Goal: Task Accomplishment & Management: Complete application form

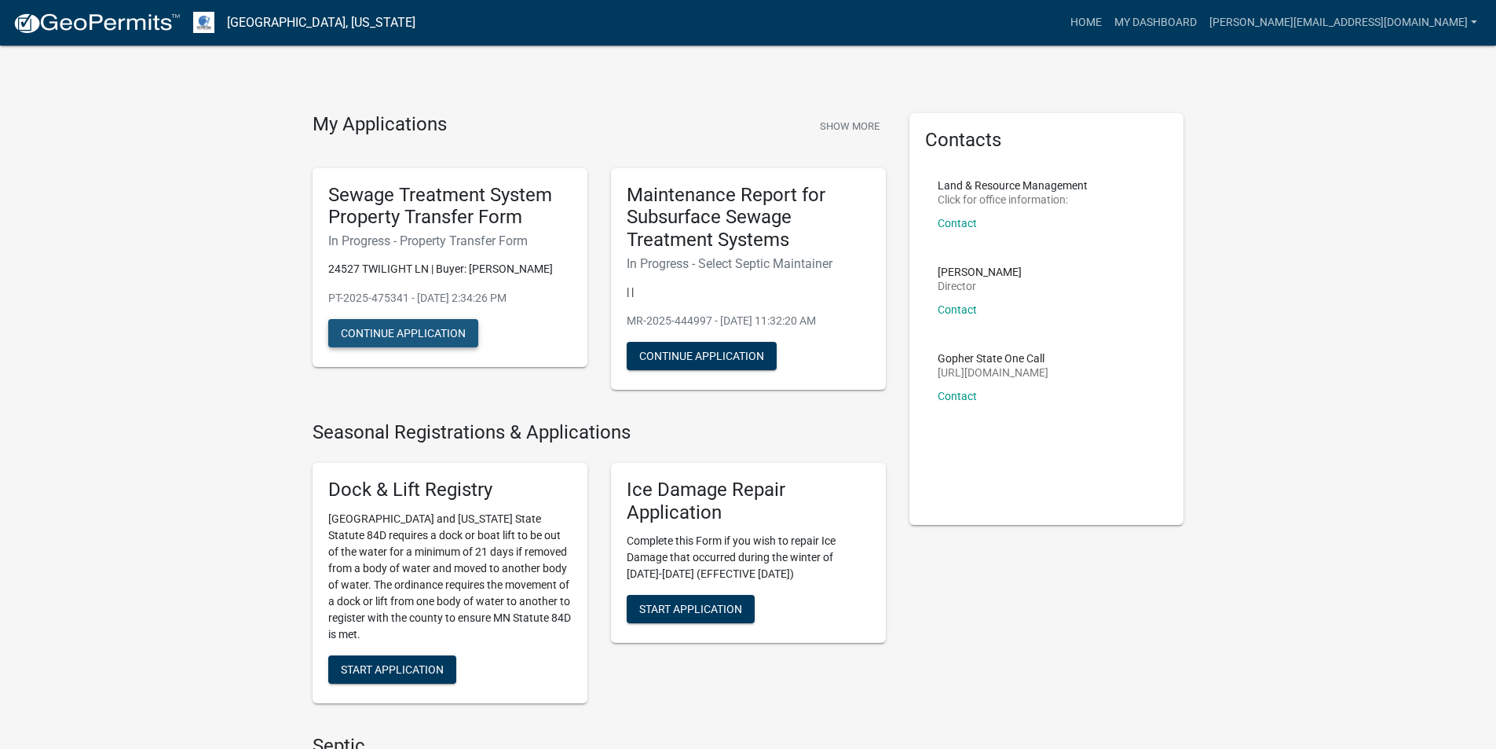
click at [414, 328] on button "Continue Application" at bounding box center [403, 333] width 150 height 28
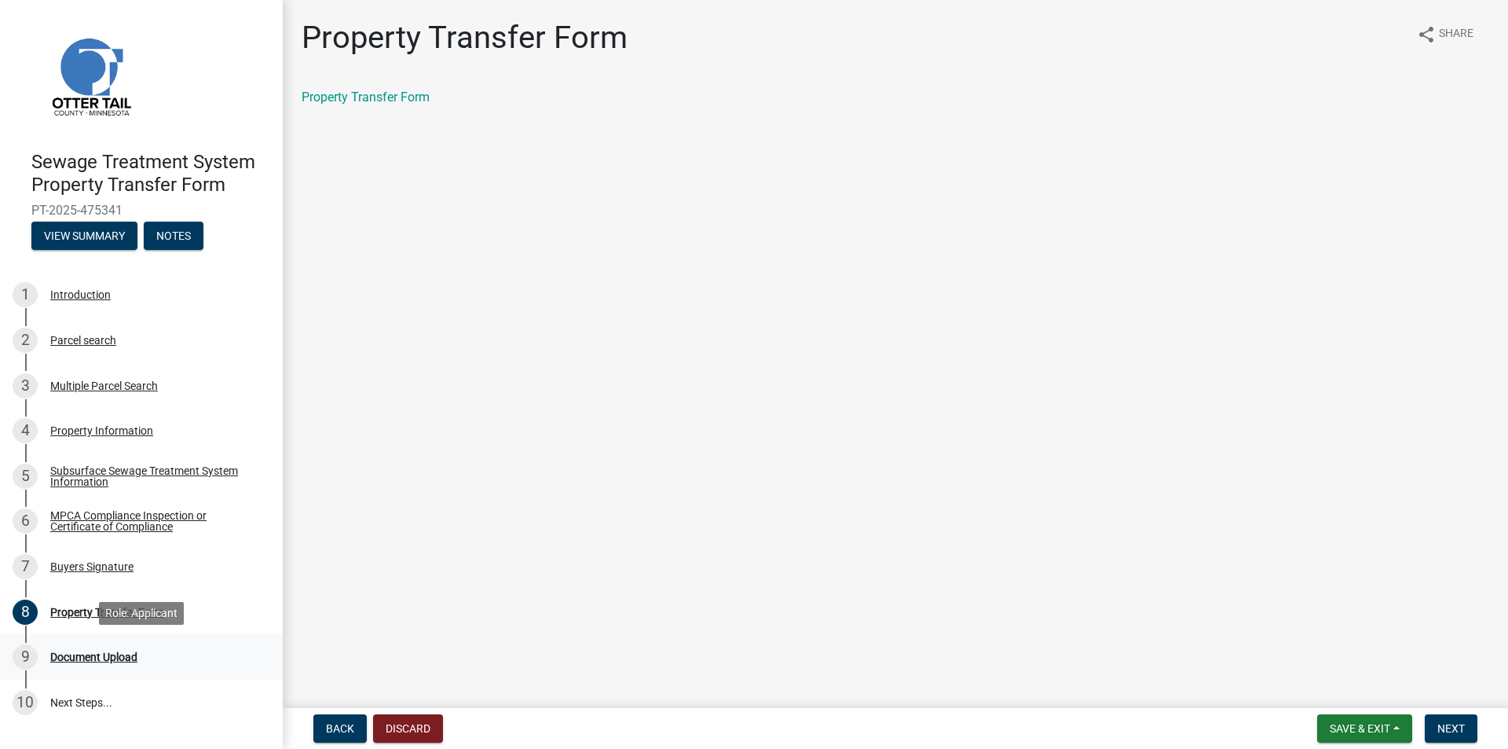
click at [113, 654] on div "Document Upload" at bounding box center [93, 656] width 87 height 11
click at [112, 659] on div "Document Upload" at bounding box center [93, 656] width 87 height 11
click at [1450, 727] on span "Next" at bounding box center [1450, 728] width 27 height 13
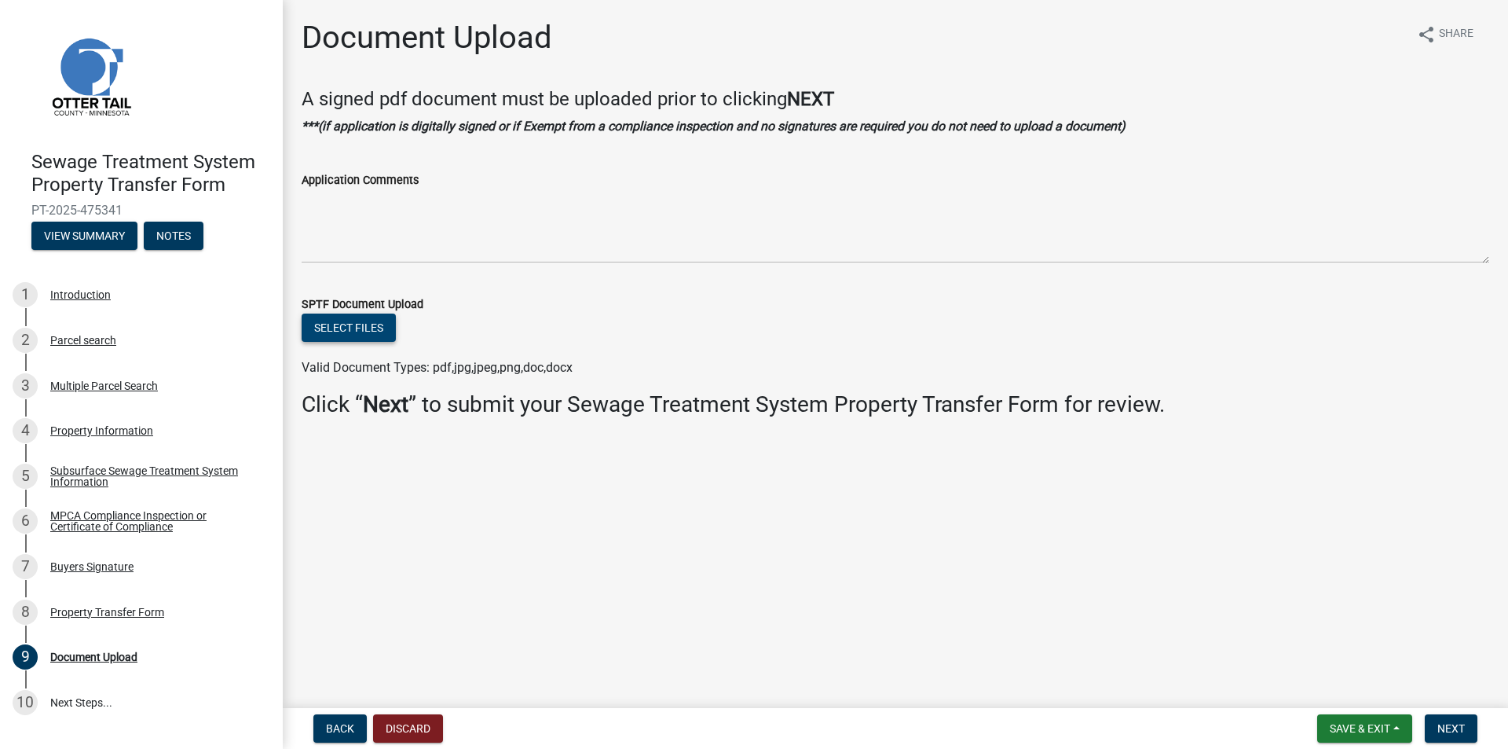
click at [362, 320] on button "Select files" at bounding box center [349, 327] width 94 height 28
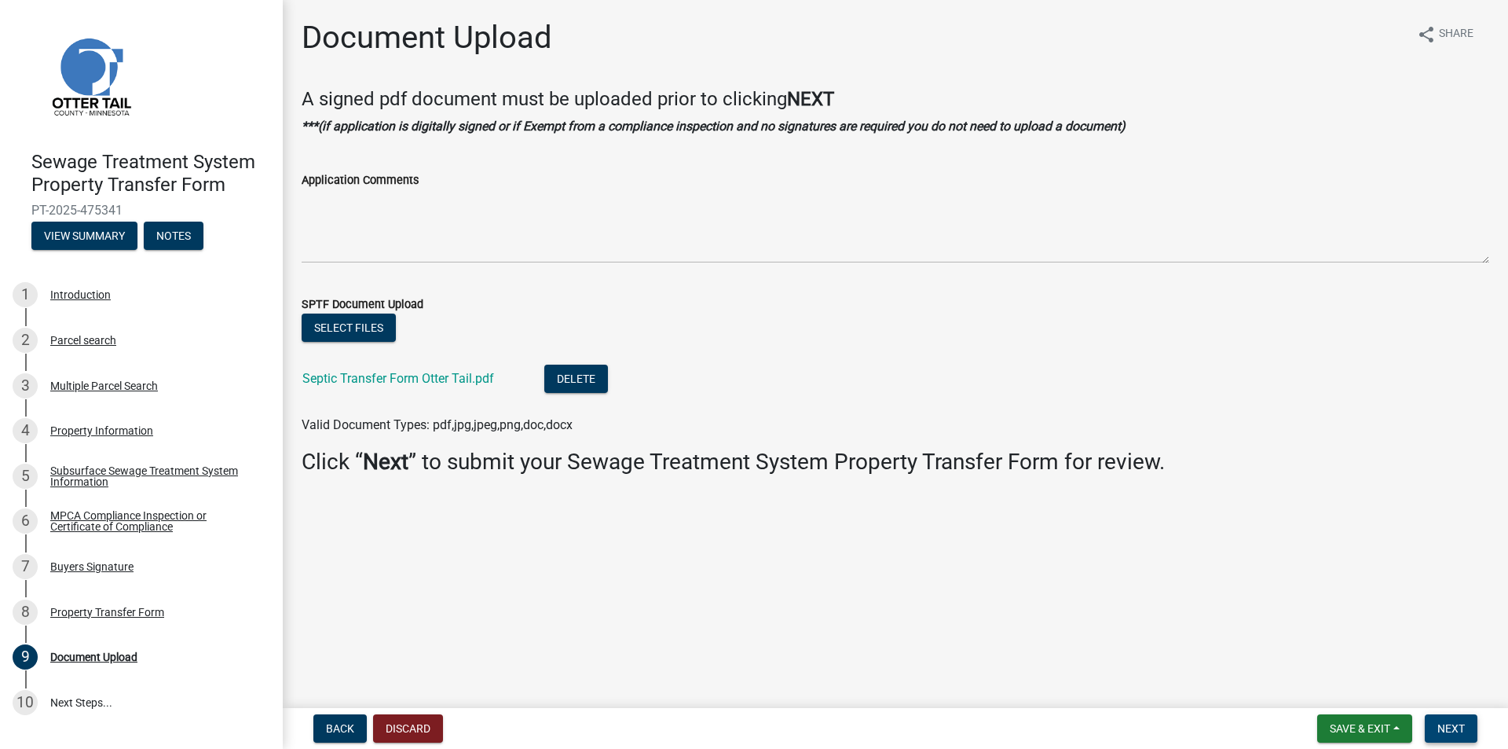
click at [1461, 727] on span "Next" at bounding box center [1450, 728] width 27 height 13
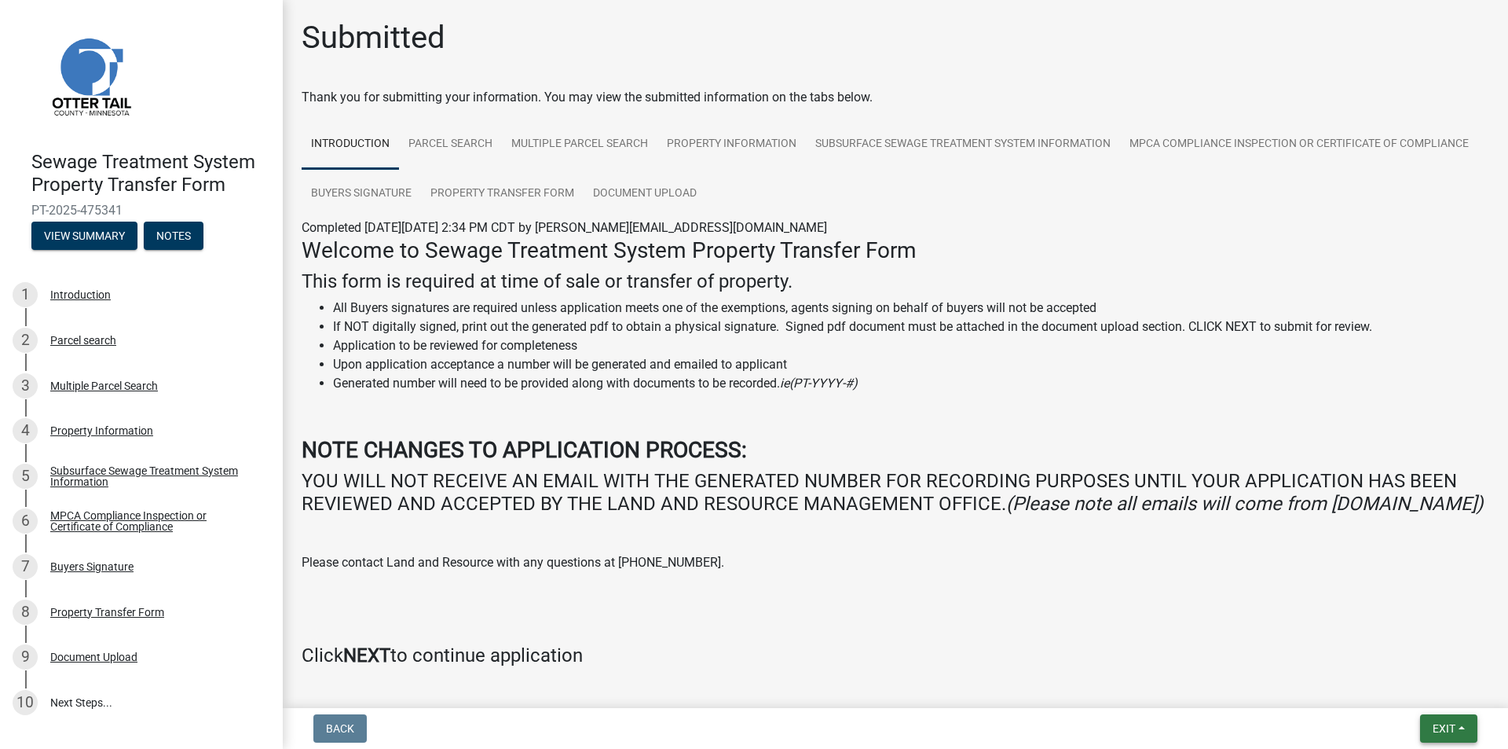
click at [1444, 727] on span "Exit" at bounding box center [1444, 728] width 23 height 13
click at [1422, 692] on button "Save & Exit" at bounding box center [1415, 687] width 126 height 38
